Goal: Find contact information: Find contact information

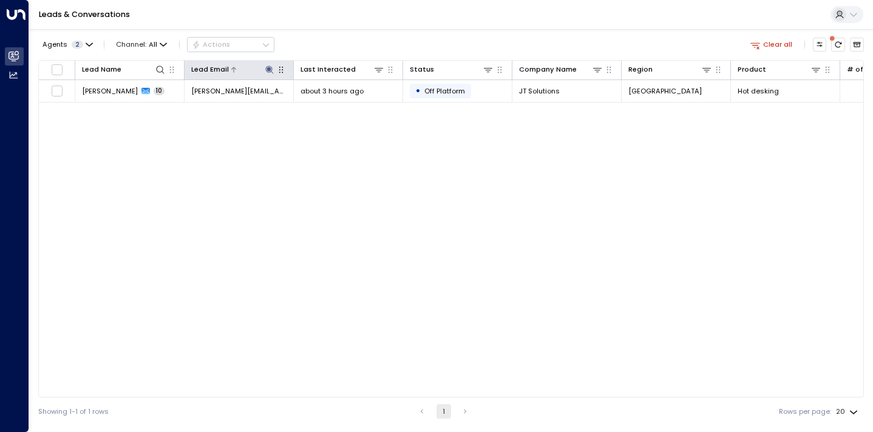
click at [268, 67] on icon at bounding box center [269, 70] width 8 height 8
click at [332, 104] on icon "button" at bounding box center [329, 106] width 10 height 10
click at [310, 106] on input "text" at bounding box center [270, 107] width 134 height 20
paste input "**********"
type input "**********"
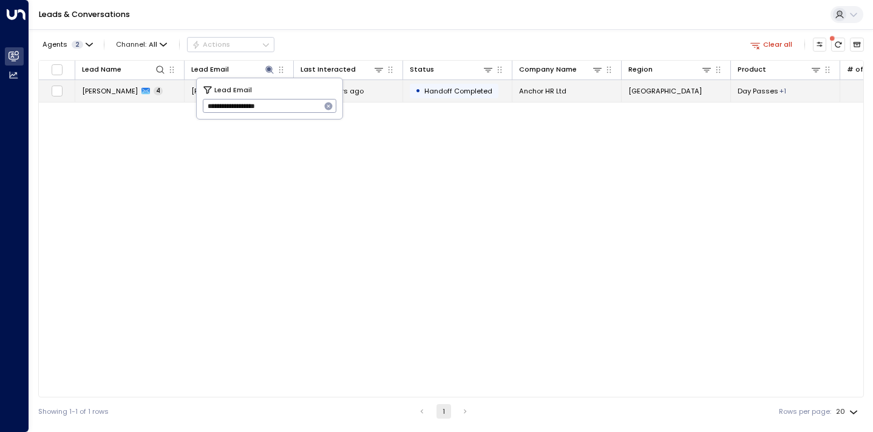
click at [114, 93] on span "[PERSON_NAME]" at bounding box center [110, 91] width 56 height 10
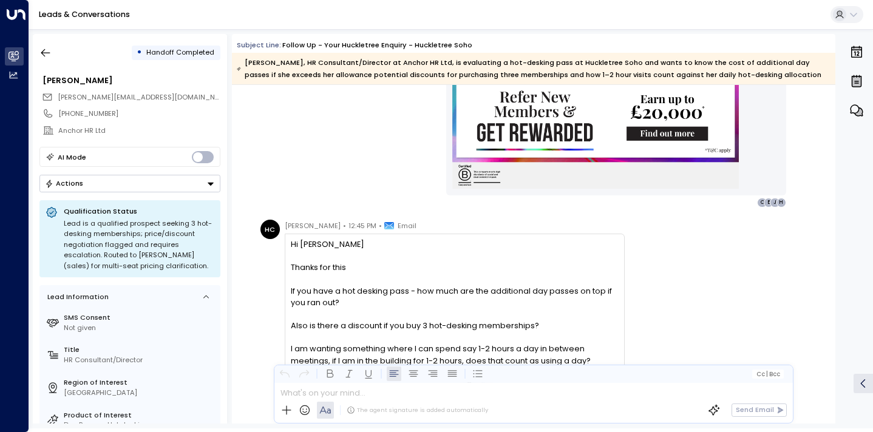
scroll to position [1217, 0]
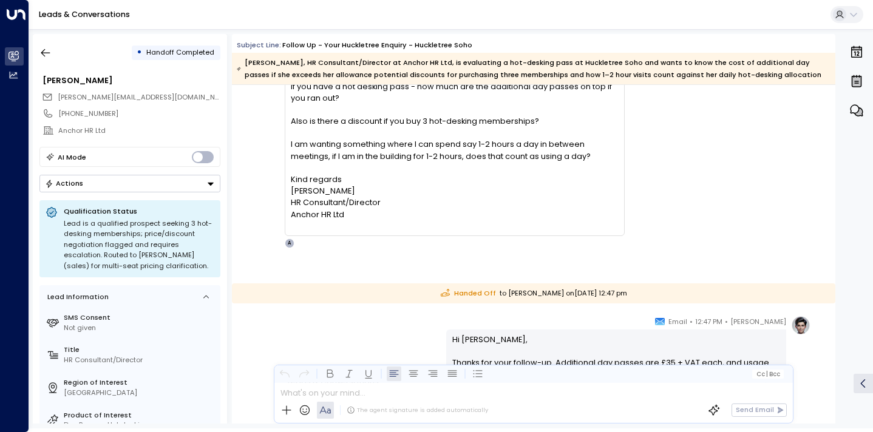
click at [704, 158] on div "HC [PERSON_NAME] • 12:45 PM • Email Hi [PERSON_NAME] Thanks for this If you hav…" at bounding box center [535, 131] width 550 height 233
drag, startPoint x: 70, startPoint y: 114, endPoint x: 111, endPoint y: 114, distance: 40.7
click at [111, 114] on div "[PHONE_NUMBER]" at bounding box center [138, 114] width 161 height 10
click at [128, 95] on span "[PERSON_NAME][EMAIL_ADDRESS][DOMAIN_NAME]" at bounding box center [145, 97] width 174 height 10
click at [124, 98] on span "[PERSON_NAME][EMAIL_ADDRESS][DOMAIN_NAME]" at bounding box center [145, 97] width 174 height 10
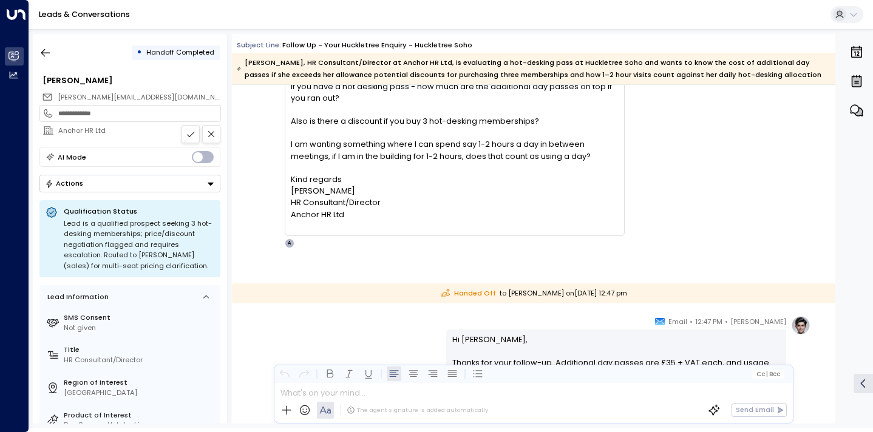
click at [188, 138] on button at bounding box center [191, 134] width 18 height 18
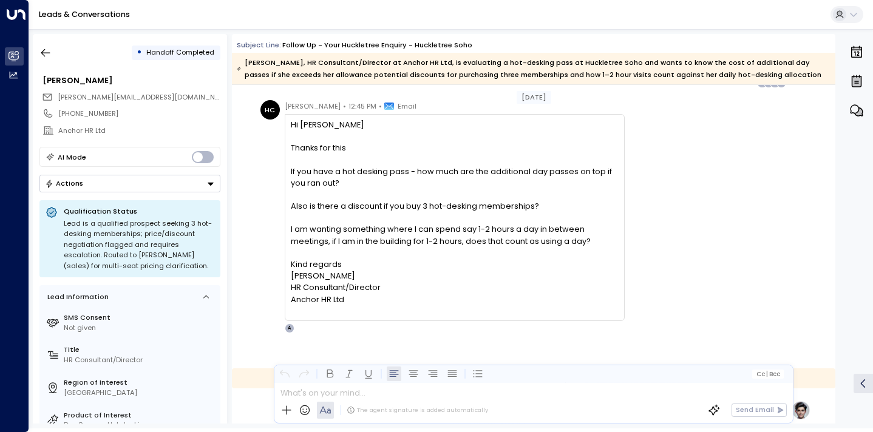
scroll to position [1127, 0]
